Goal: Task Accomplishment & Management: Use online tool/utility

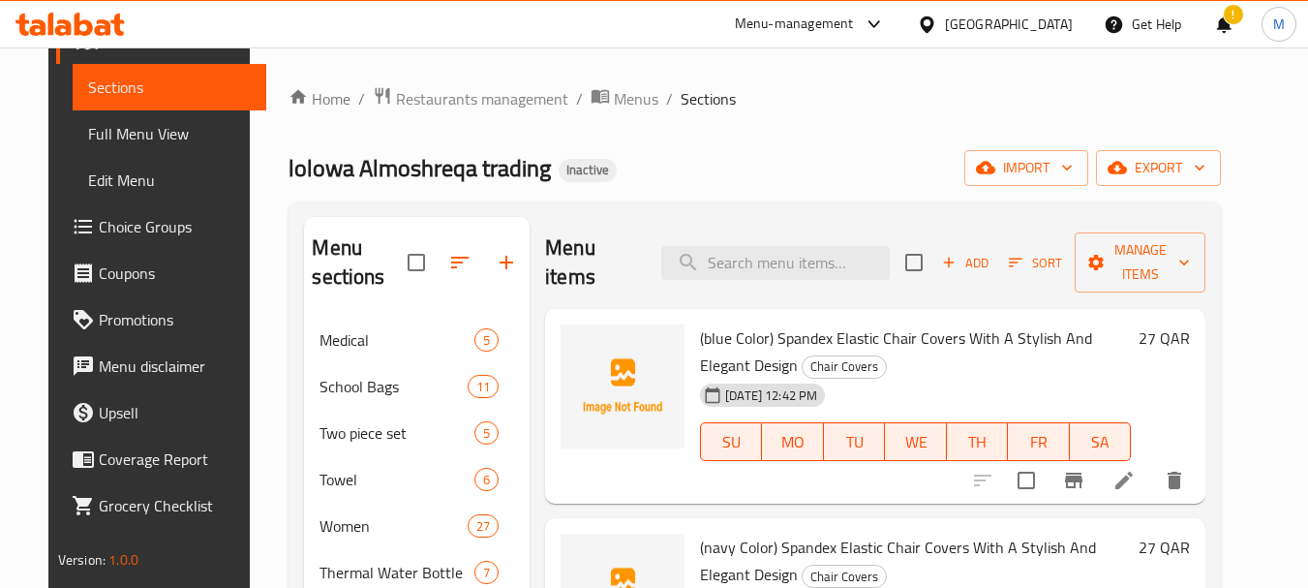
click at [784, 172] on div "lolowa Almoshreqa trading Inactive import export" at bounding box center [755, 168] width 933 height 36
click at [996, 164] on icon "button" at bounding box center [985, 167] width 19 height 19
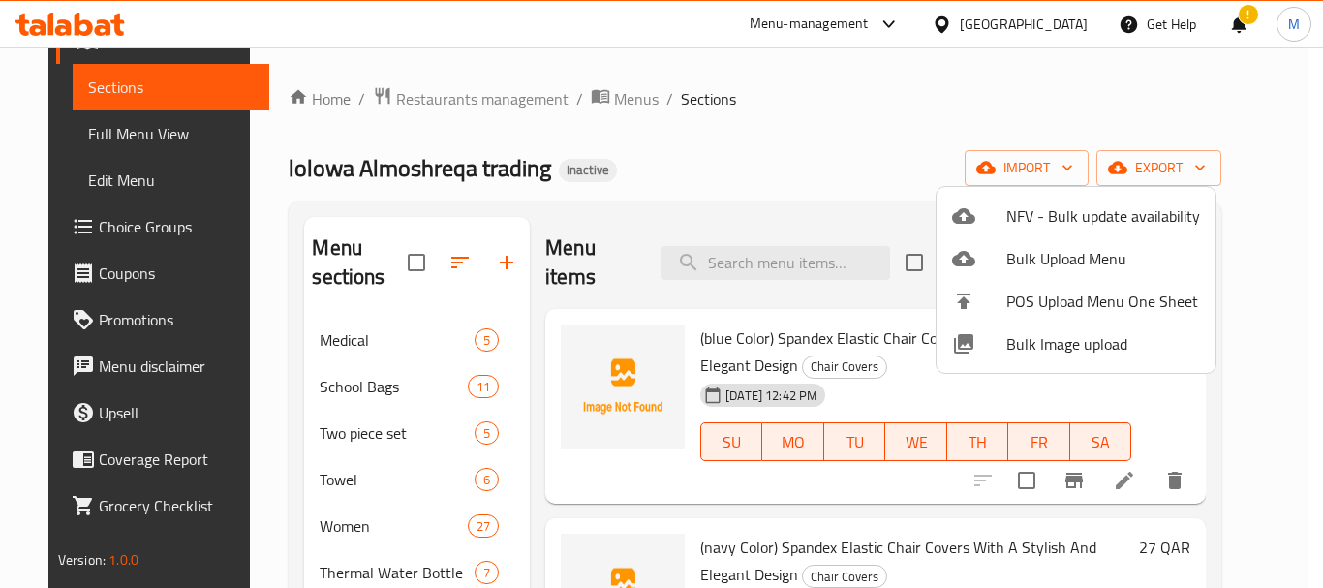
click at [861, 147] on div at bounding box center [661, 294] width 1323 height 588
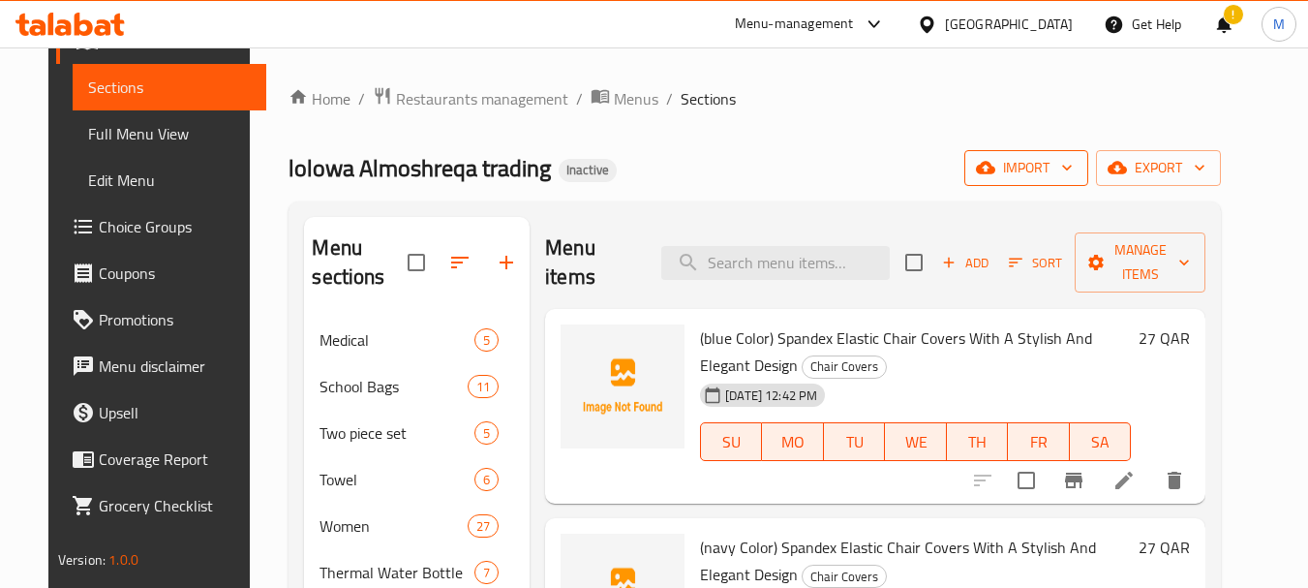
click at [1073, 168] on span "import" at bounding box center [1026, 168] width 93 height 24
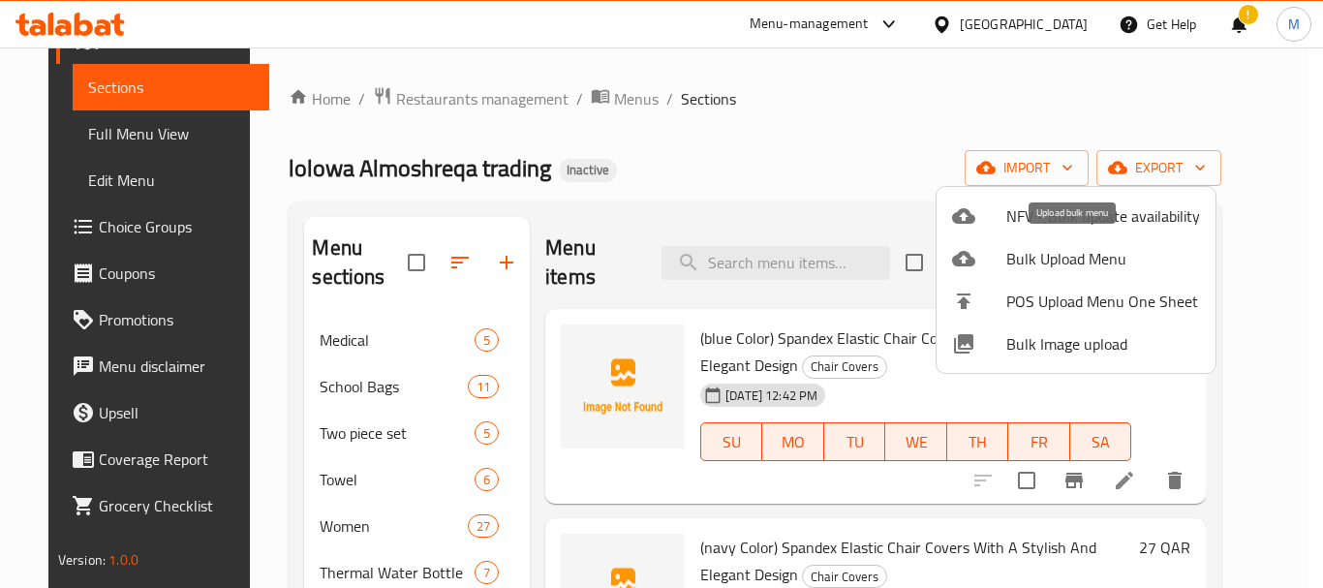
click at [1069, 257] on span "Bulk Upload Menu" at bounding box center [1103, 258] width 194 height 23
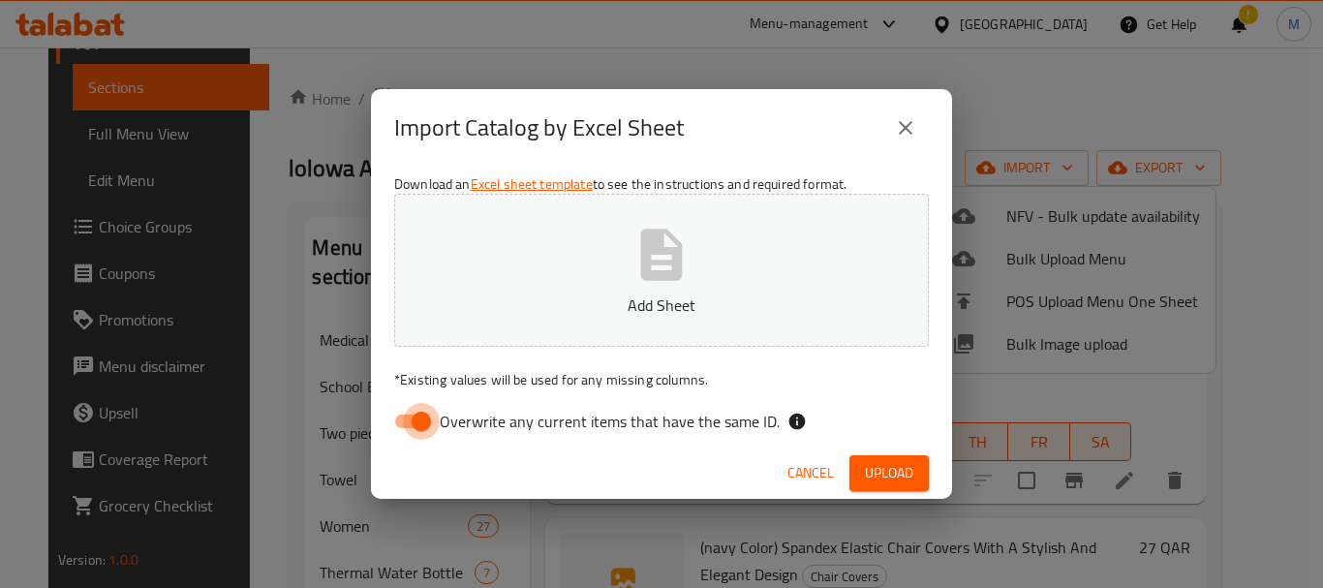
click at [419, 428] on input "Overwrite any current items that have the same ID." at bounding box center [421, 421] width 110 height 37
checkbox input "false"
click at [647, 254] on icon "button" at bounding box center [662, 254] width 42 height 51
click at [886, 425] on div "Overwrite any current items that have the same ID." at bounding box center [661, 421] width 535 height 37
click at [883, 459] on button "Upload" at bounding box center [888, 473] width 79 height 36
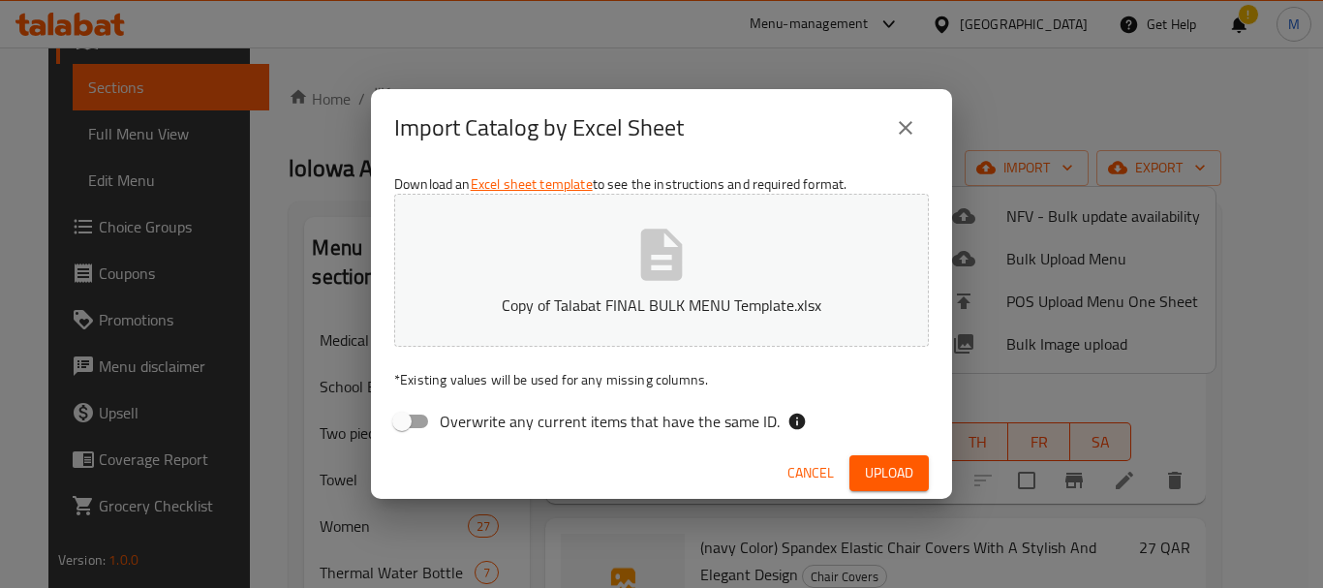
click at [888, 470] on span "Upload" at bounding box center [889, 473] width 48 height 24
click at [220, 77] on div "Import Catalog by Excel Sheet Download an Excel sheet template to see the instr…" at bounding box center [661, 294] width 1323 height 588
click at [896, 138] on icon "close" at bounding box center [905, 127] width 23 height 23
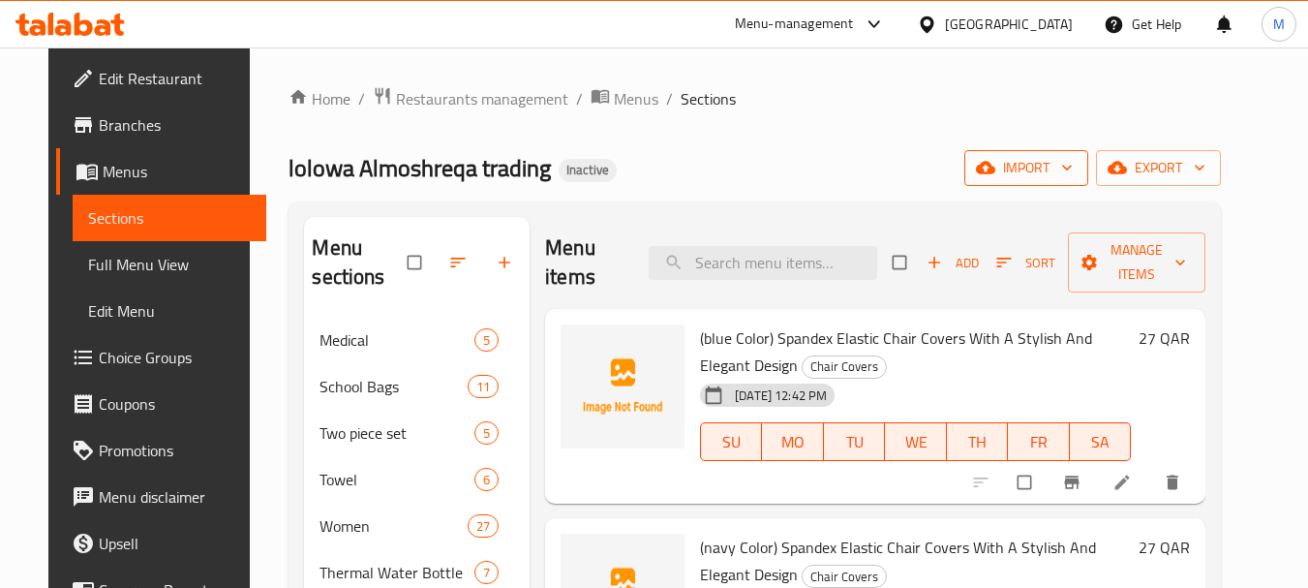
click at [1073, 171] on span "import" at bounding box center [1026, 168] width 93 height 24
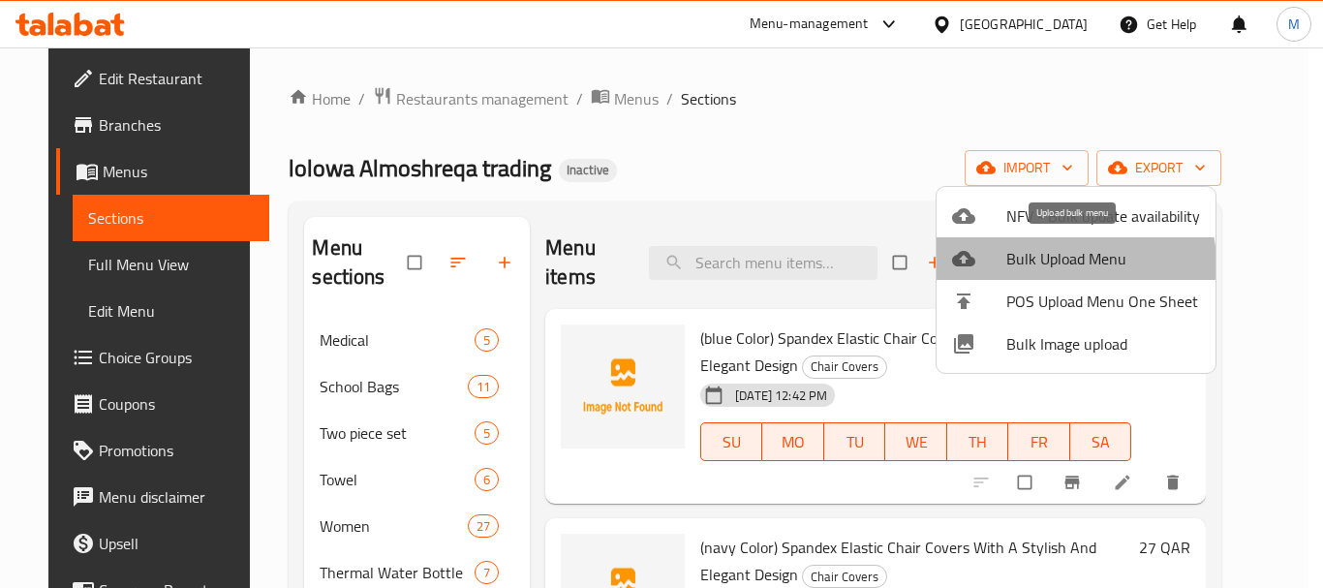
click at [1074, 263] on span "Bulk Upload Menu" at bounding box center [1103, 258] width 194 height 23
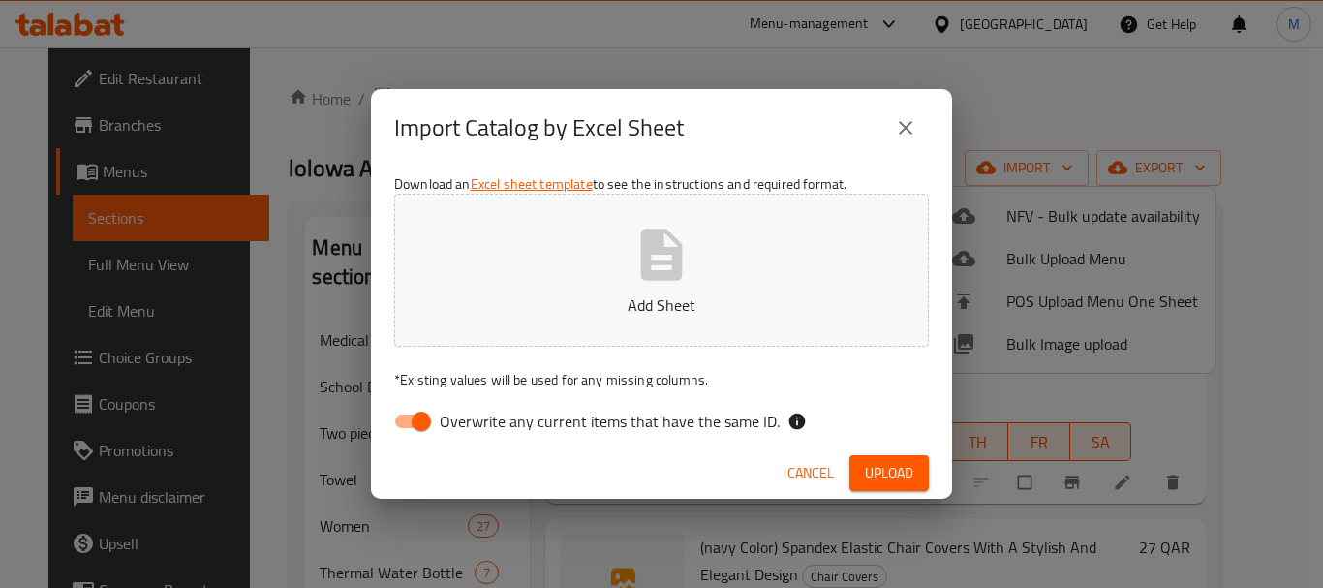
click at [448, 421] on span "Overwrite any current items that have the same ID." at bounding box center [610, 421] width 340 height 23
click at [448, 421] on input "Overwrite any current items that have the same ID." at bounding box center [421, 421] width 110 height 37
checkbox input "false"
click at [669, 284] on icon "button" at bounding box center [662, 255] width 62 height 62
click at [861, 466] on button "Upload" at bounding box center [888, 473] width 79 height 36
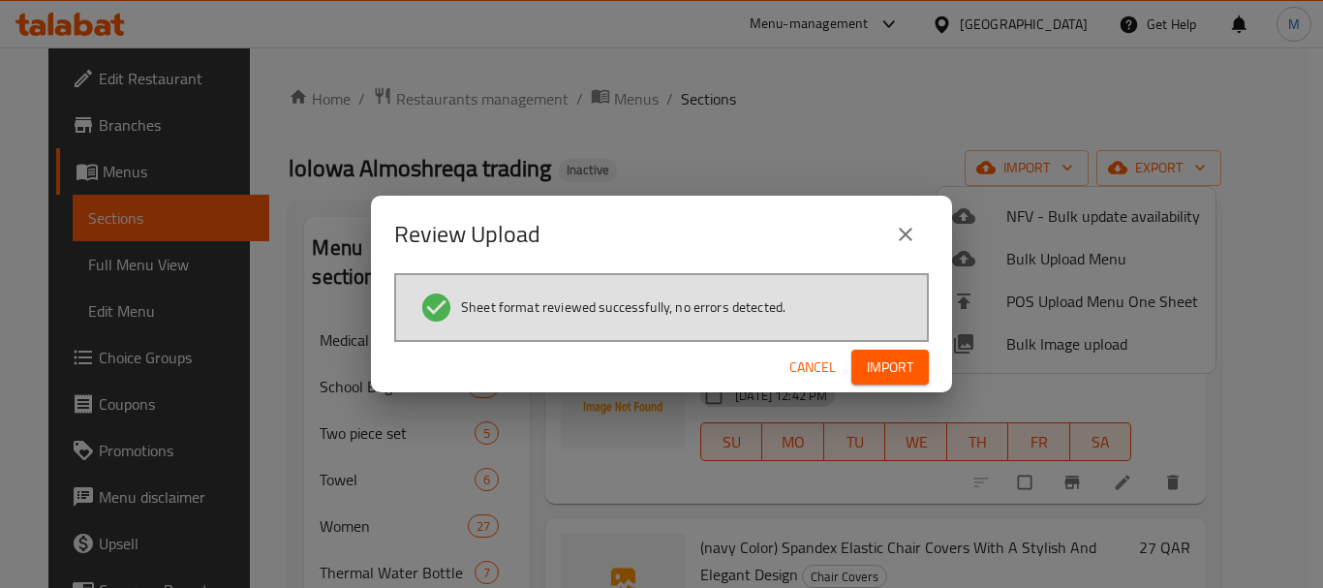
click at [864, 363] on button "Import" at bounding box center [889, 368] width 77 height 36
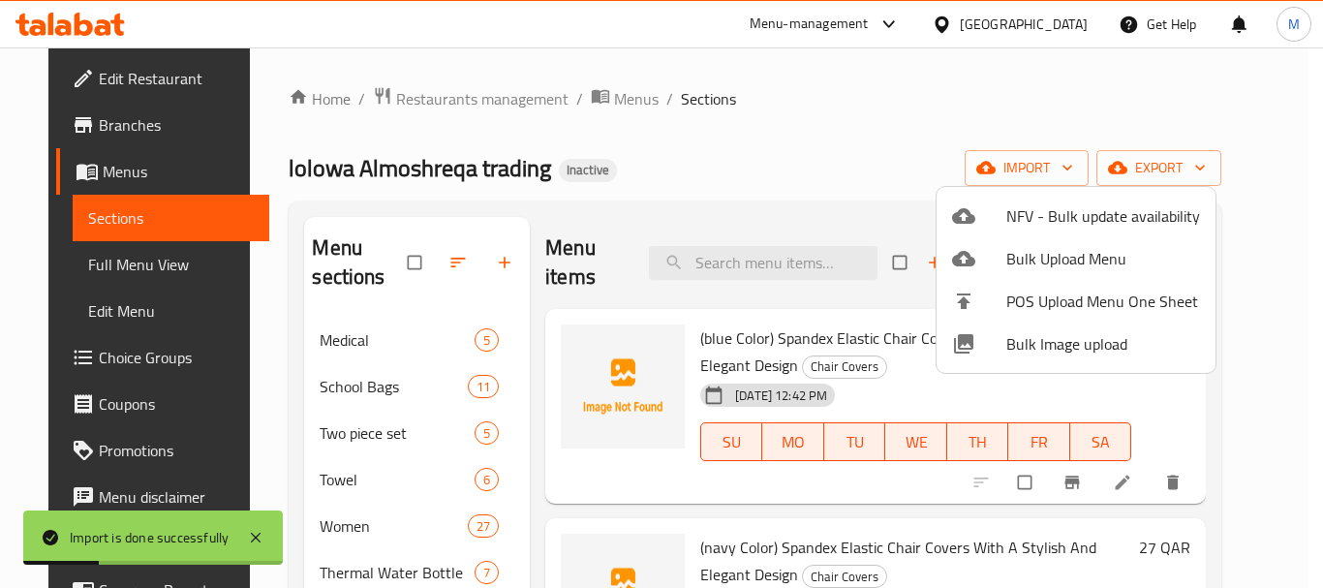
click at [526, 384] on div at bounding box center [661, 294] width 1323 height 588
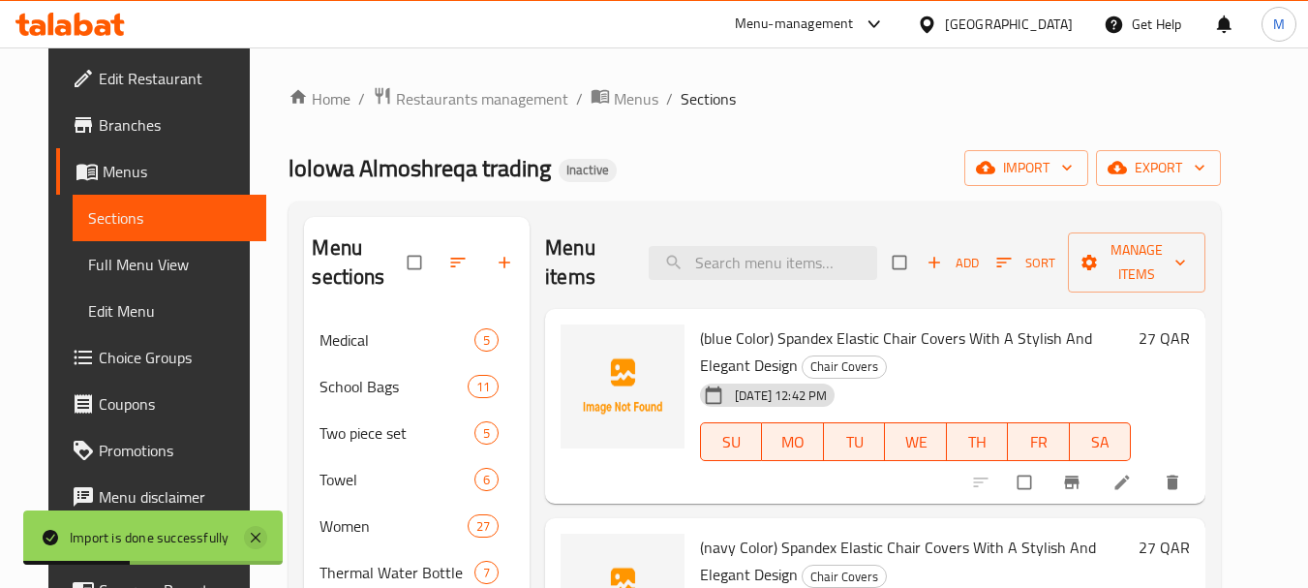
click at [261, 534] on icon at bounding box center [256, 538] width 10 height 10
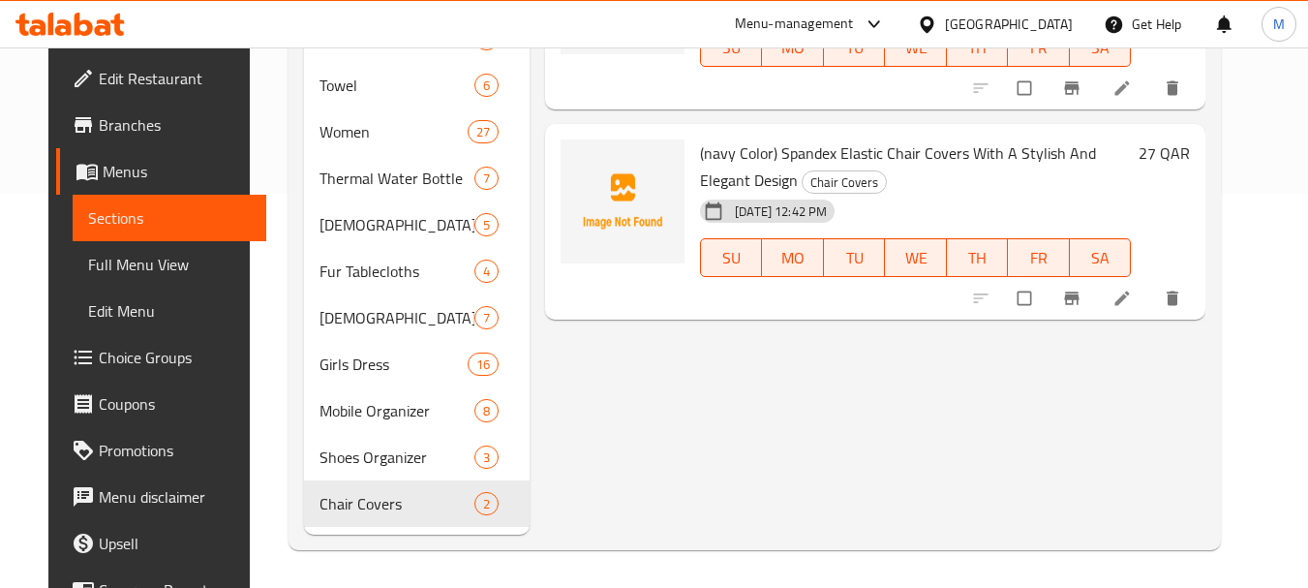
scroll to position [395, 0]
click at [553, 408] on div "Menu items Add Sort Manage items (blue Color) Spandex Elastic Chair Covers With…" at bounding box center [868, 178] width 676 height 712
click at [650, 430] on div "Menu items Add Sort Manage items (blue Color) Spandex Elastic Chair Covers With…" at bounding box center [868, 178] width 676 height 712
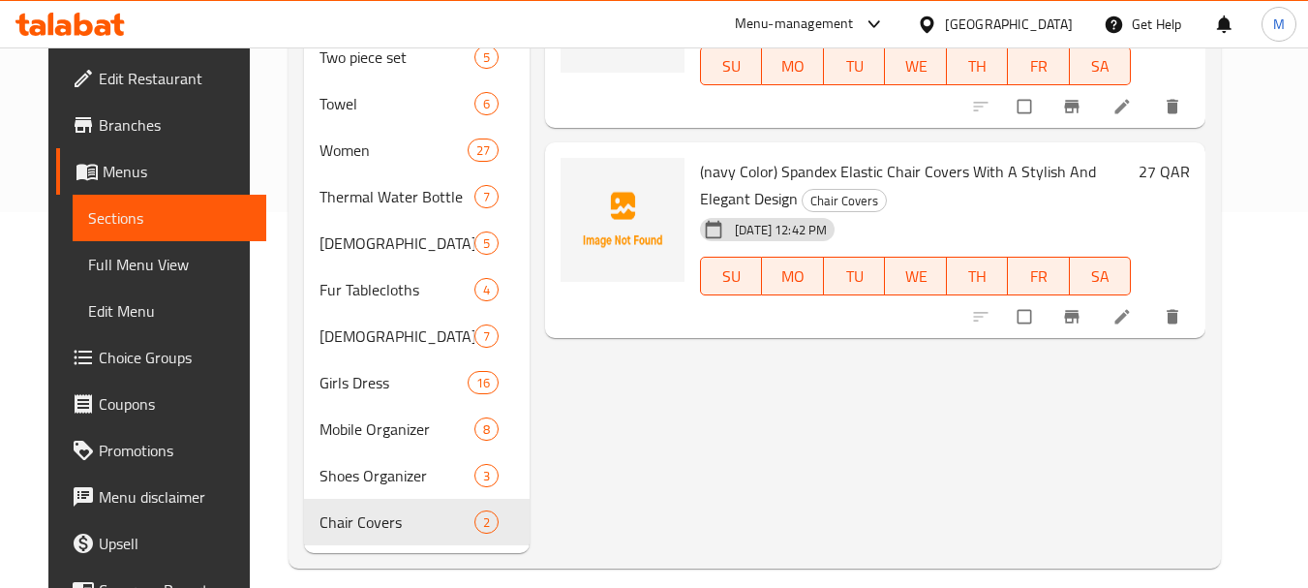
scroll to position [0, 0]
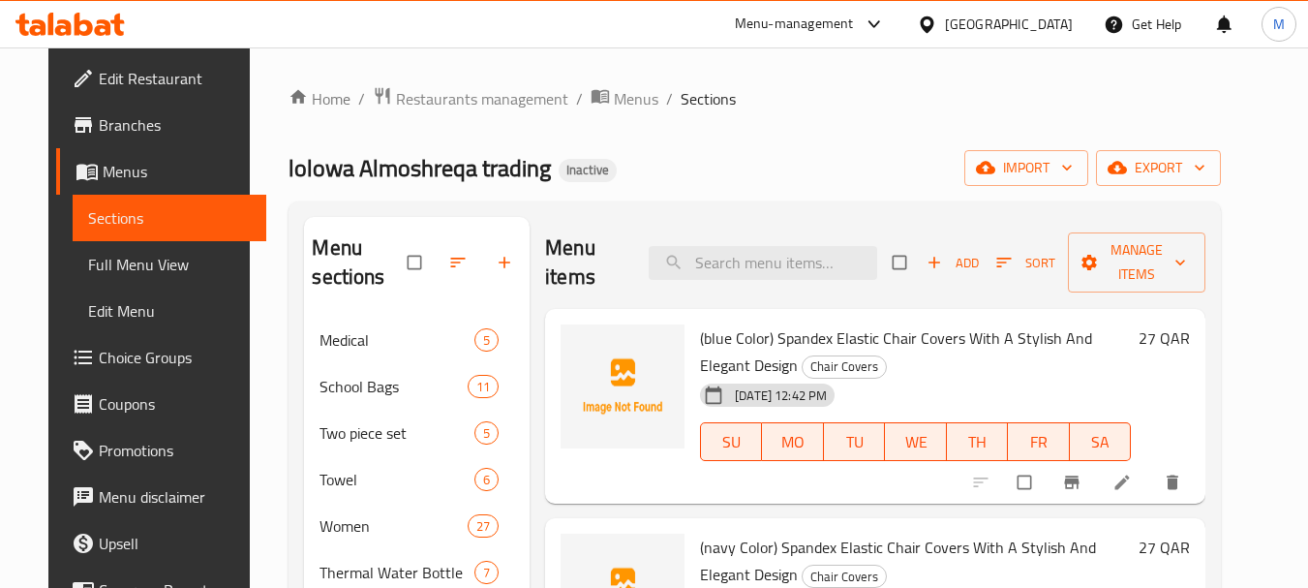
click at [102, 262] on span "Full Menu View" at bounding box center [170, 264] width 164 height 23
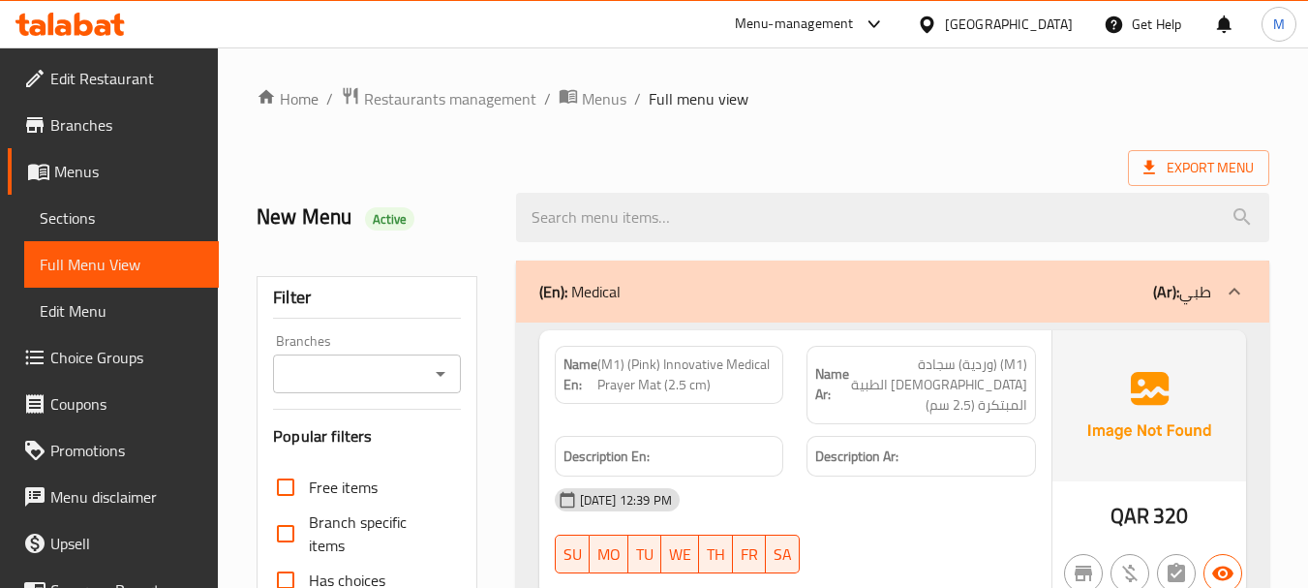
click at [801, 283] on div "(En): Medical (Ar): طبي" at bounding box center [875, 291] width 672 height 23
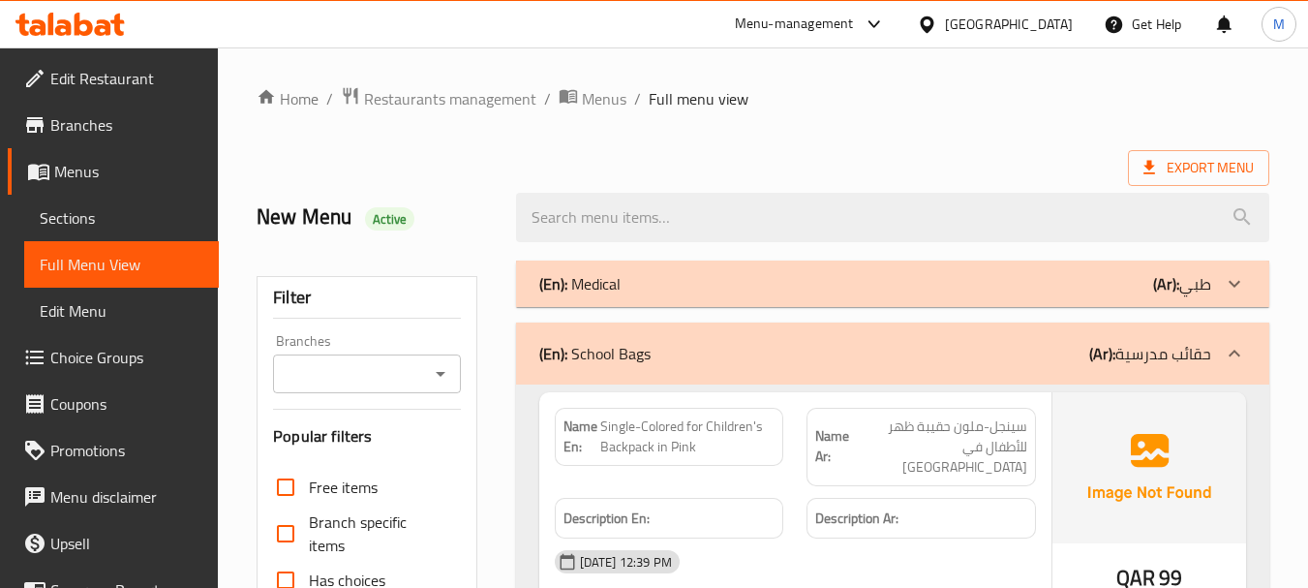
click at [689, 336] on div "(En): School Bags (Ar): حقائب مدرسية" at bounding box center [893, 354] width 754 height 62
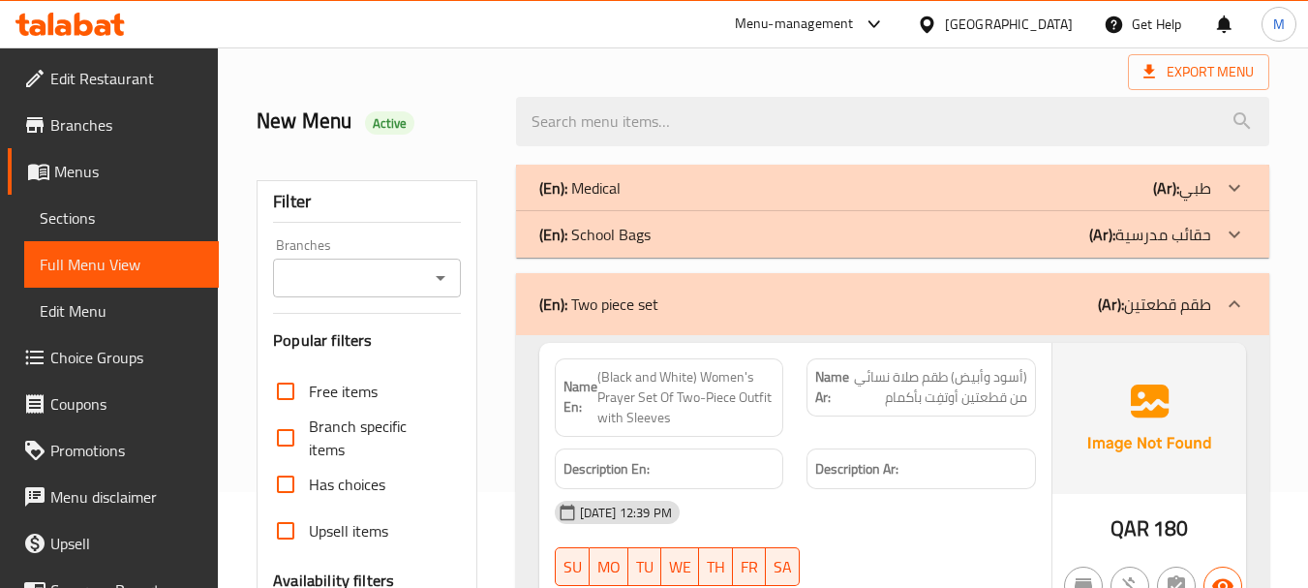
scroll to position [97, 0]
click at [831, 304] on div "(En): Two piece set (Ar): طقم قطعتين" at bounding box center [875, 303] width 672 height 23
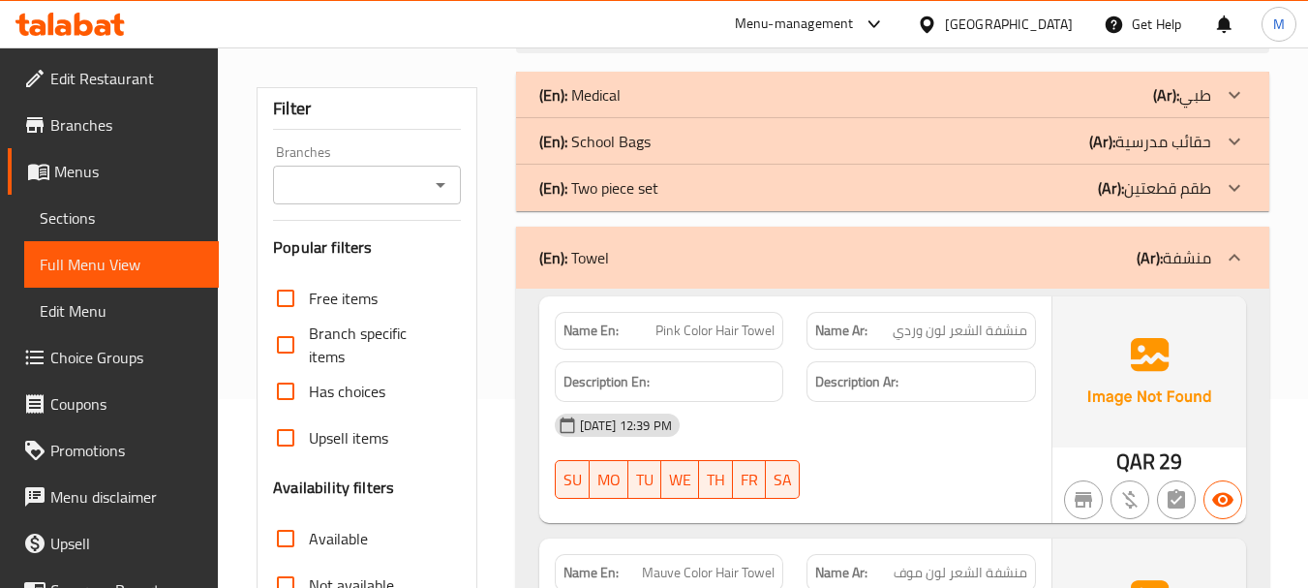
scroll to position [194, 0]
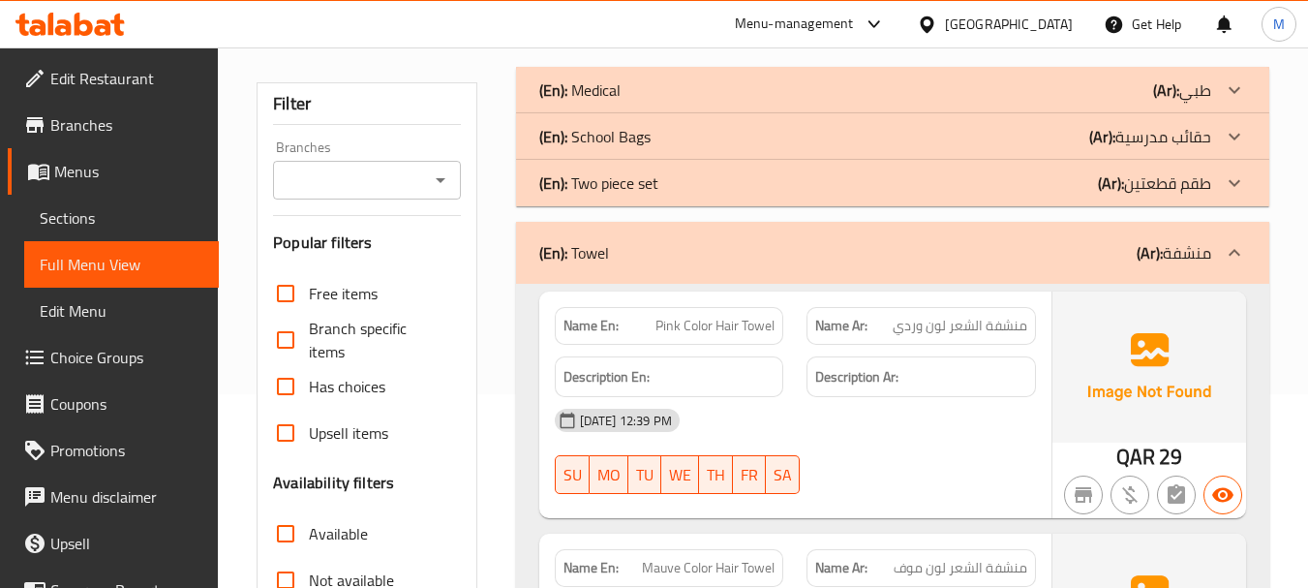
click at [706, 265] on div "(En): Towel (Ar): منشفة" at bounding box center [893, 253] width 754 height 62
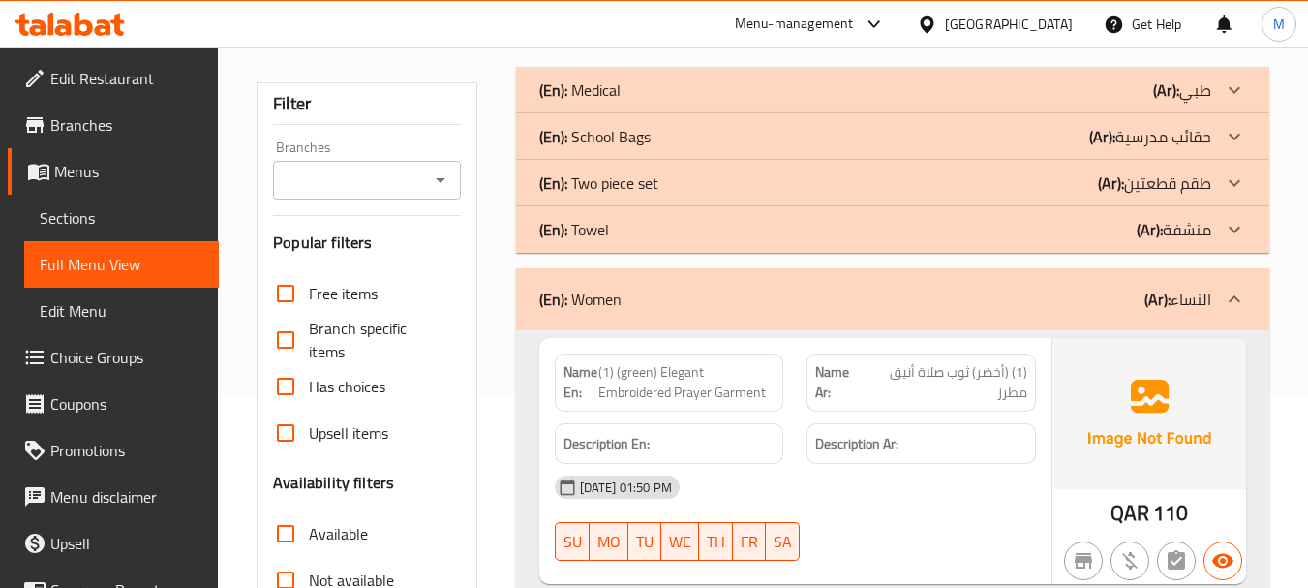
click at [931, 311] on div "(En): Women (Ar): النساء" at bounding box center [893, 299] width 754 height 62
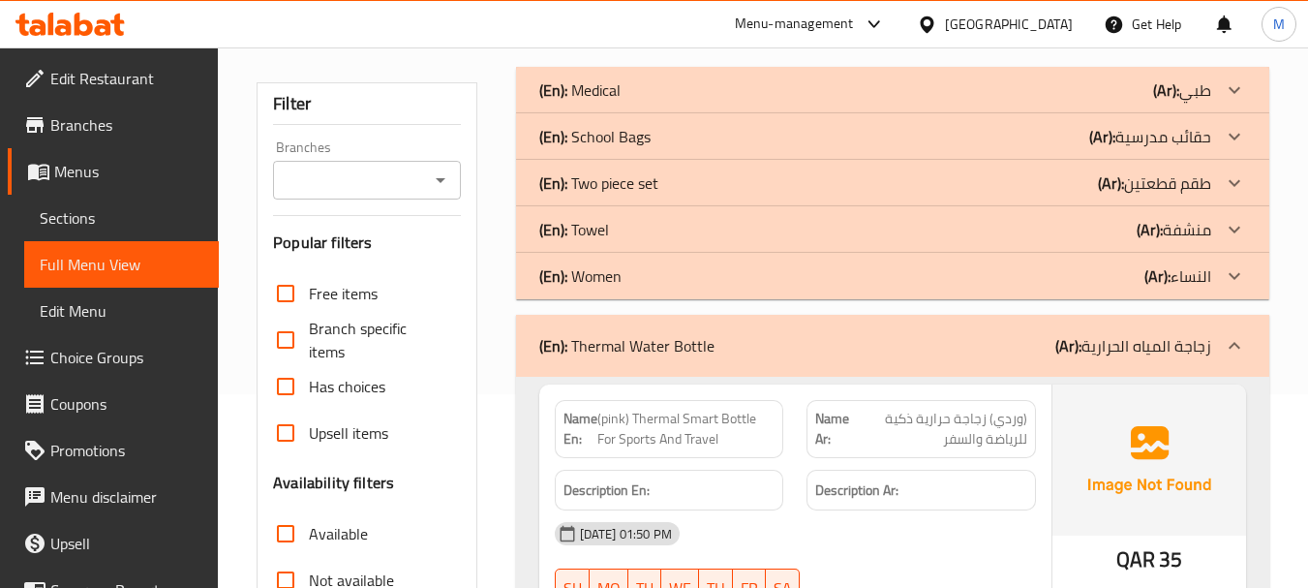
click at [717, 347] on div "(En): Thermal Water Bottle (Ar): زجاجة المياه الحرارية" at bounding box center [875, 345] width 672 height 23
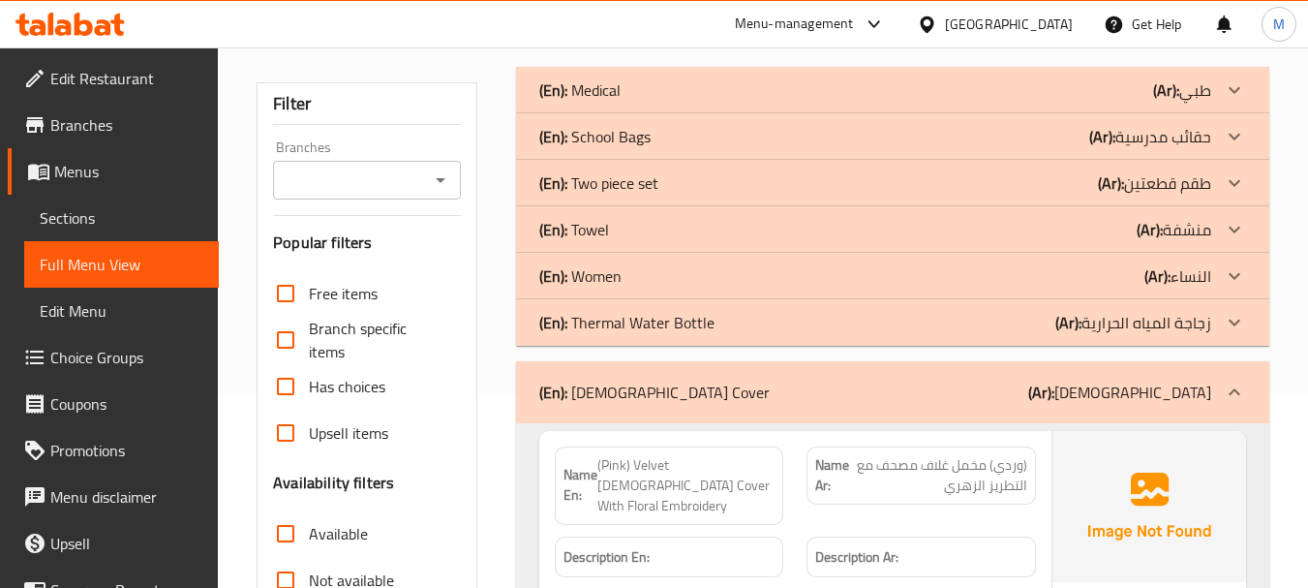
click at [742, 385] on div "(En): [DEMOGRAPHIC_DATA] Cover ([DEMOGRAPHIC_DATA]): [DEMOGRAPHIC_DATA]" at bounding box center [875, 392] width 672 height 23
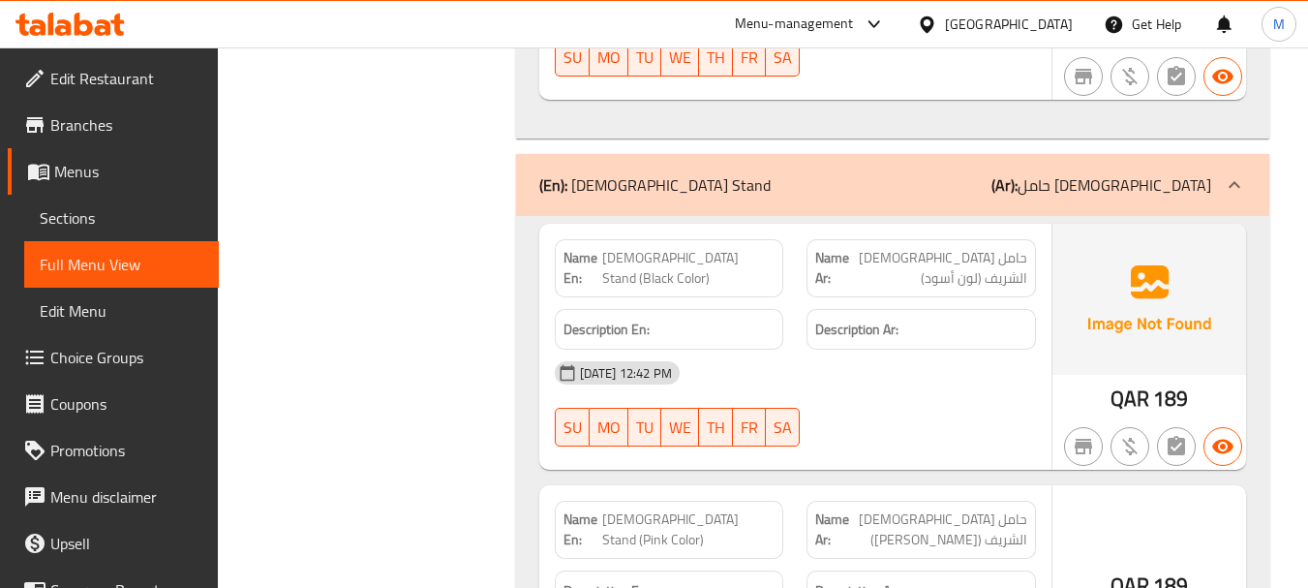
scroll to position [1647, 0]
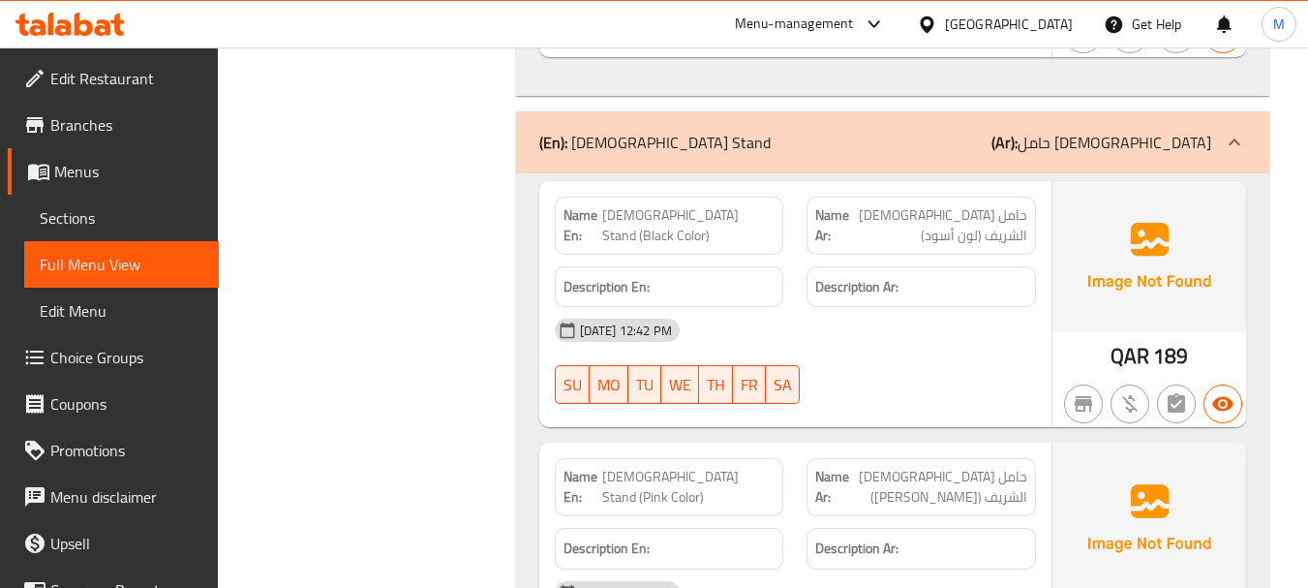
click at [675, 152] on div "(En): [DEMOGRAPHIC_DATA] Stand ([DEMOGRAPHIC_DATA]): حامل [DEMOGRAPHIC_DATA]" at bounding box center [875, 142] width 672 height 23
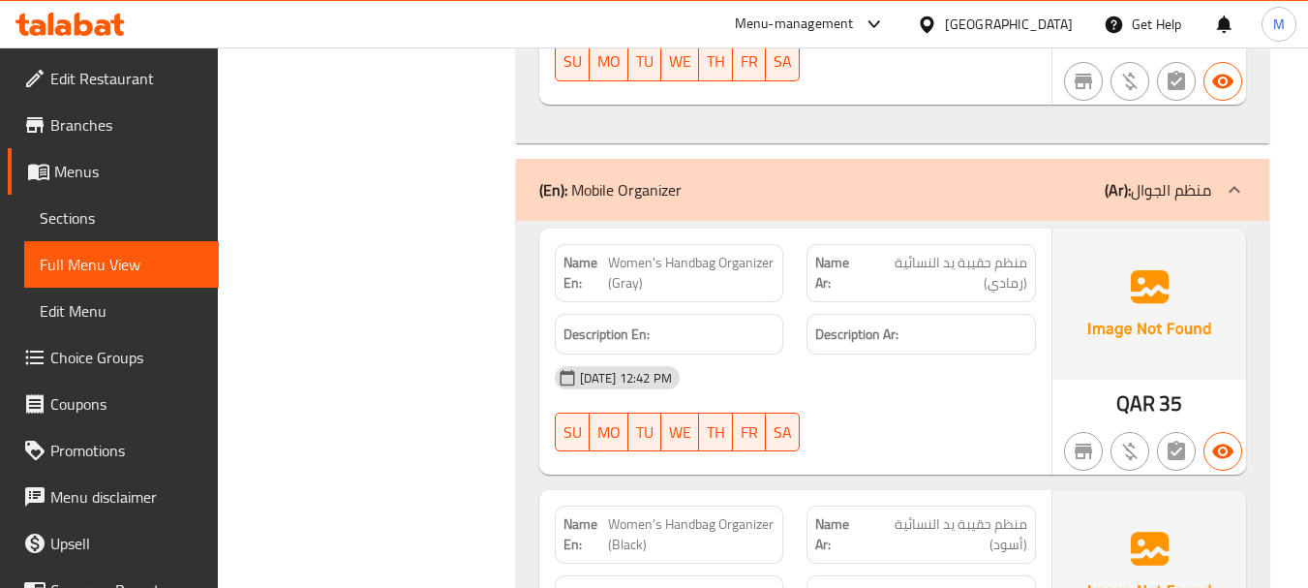
scroll to position [5908, 0]
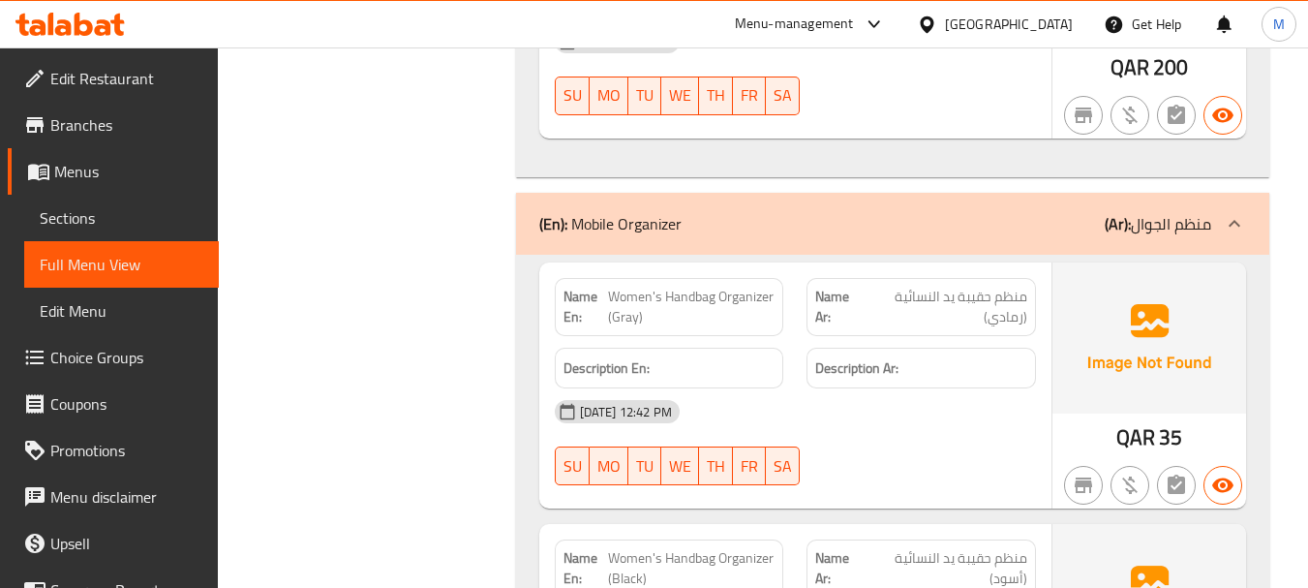
click at [725, 212] on div "(En): Mobile Organizer (Ar): منظم الجوال" at bounding box center [875, 223] width 672 height 23
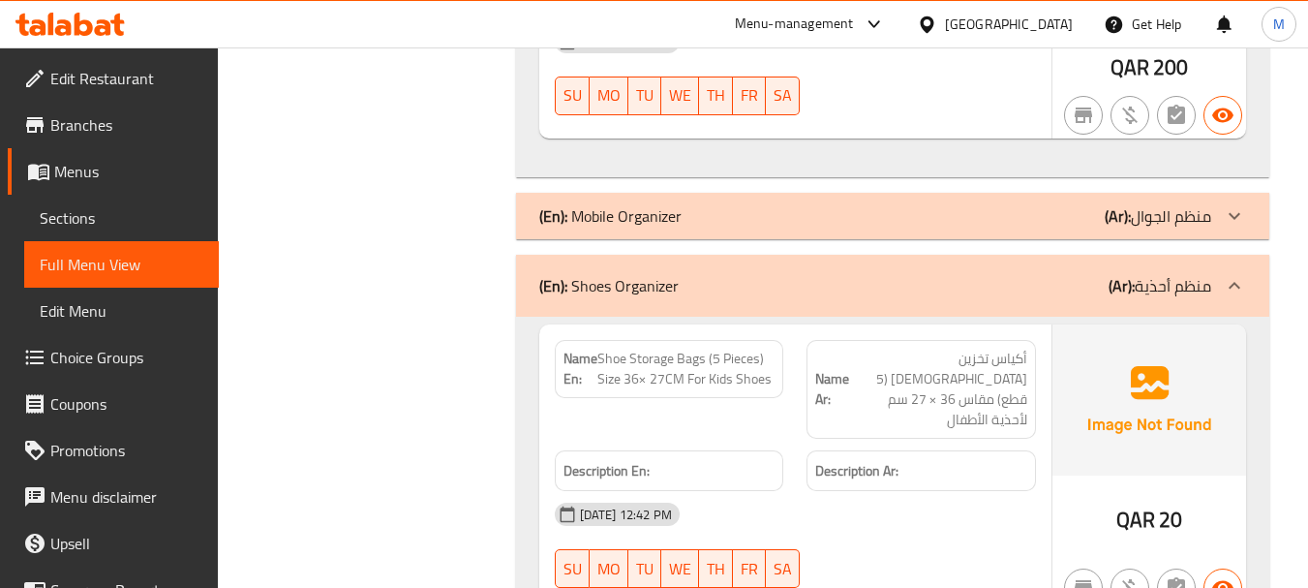
click at [801, 274] on div "(En): Shoes Organizer (Ar): منظم أحذية" at bounding box center [875, 285] width 672 height 23
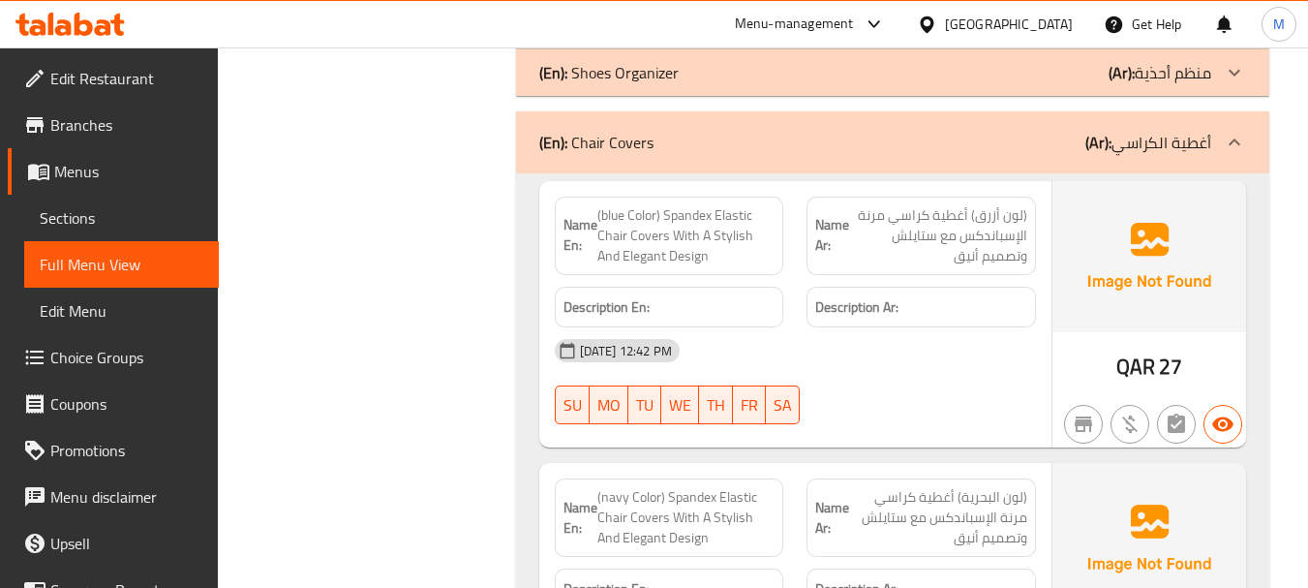
scroll to position [6102, 0]
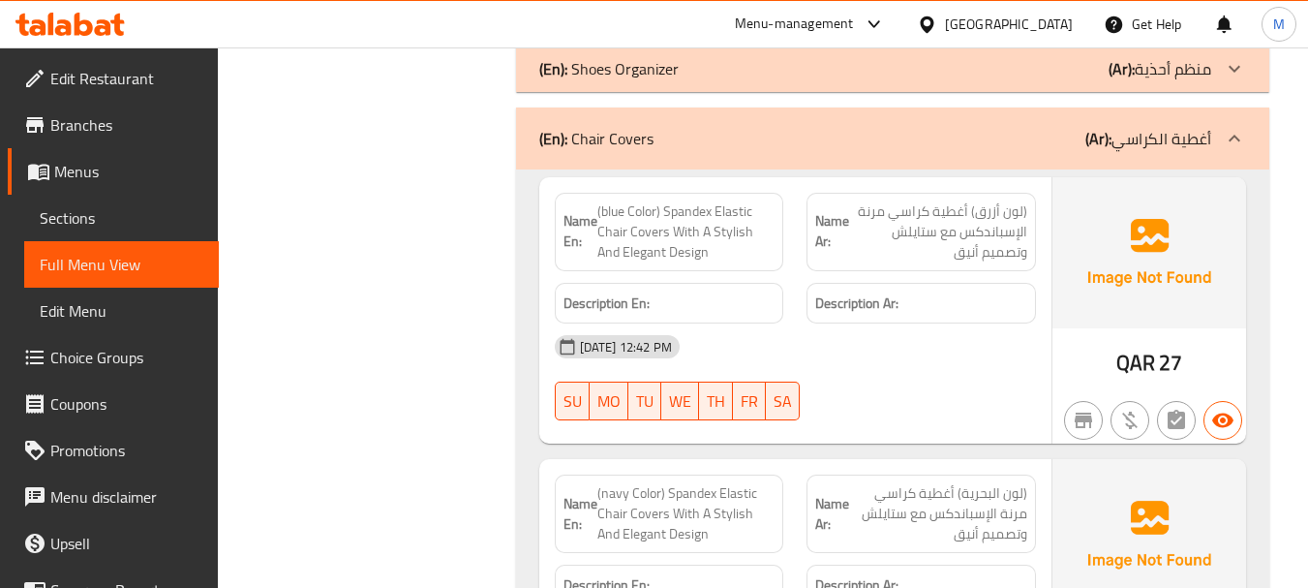
click at [782, 127] on div "(En): Chair Covers (Ar): أغطية الكراسي" at bounding box center [875, 138] width 672 height 23
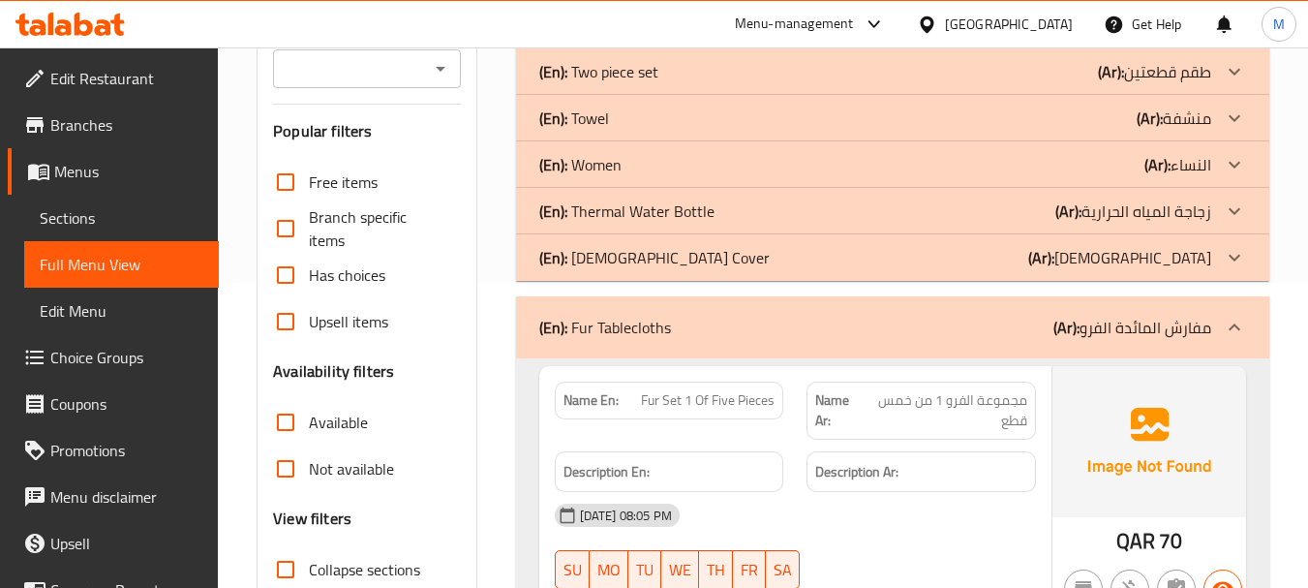
scroll to position [0, 0]
